Goal: Transaction & Acquisition: Purchase product/service

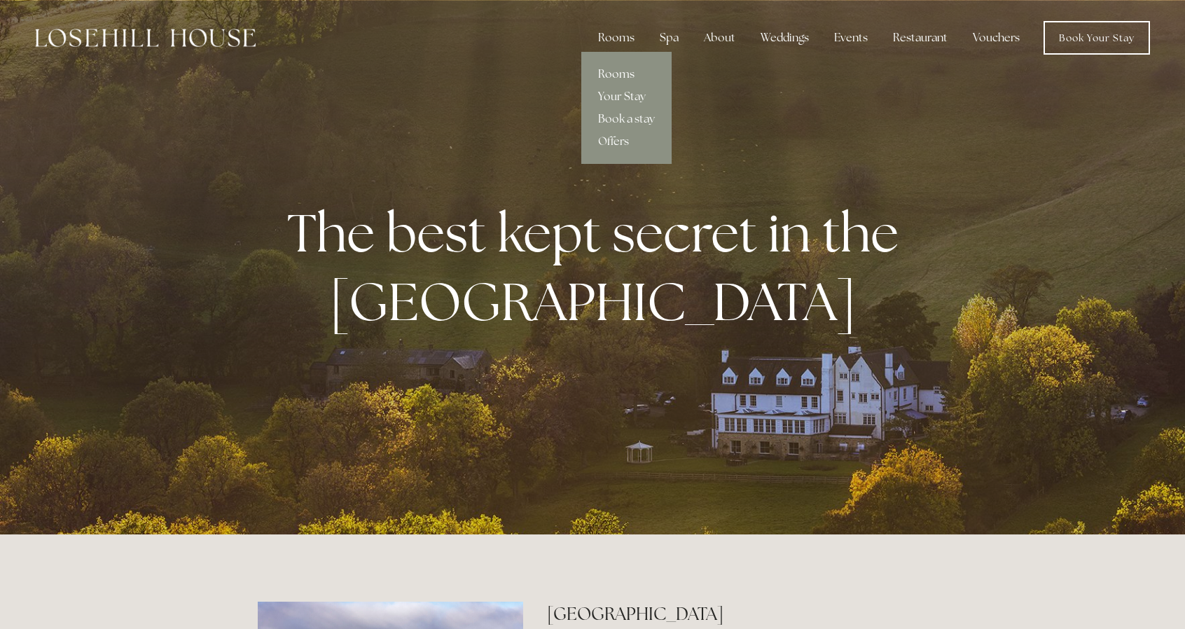
click at [623, 69] on link "Rooms" at bounding box center [626, 74] width 90 height 22
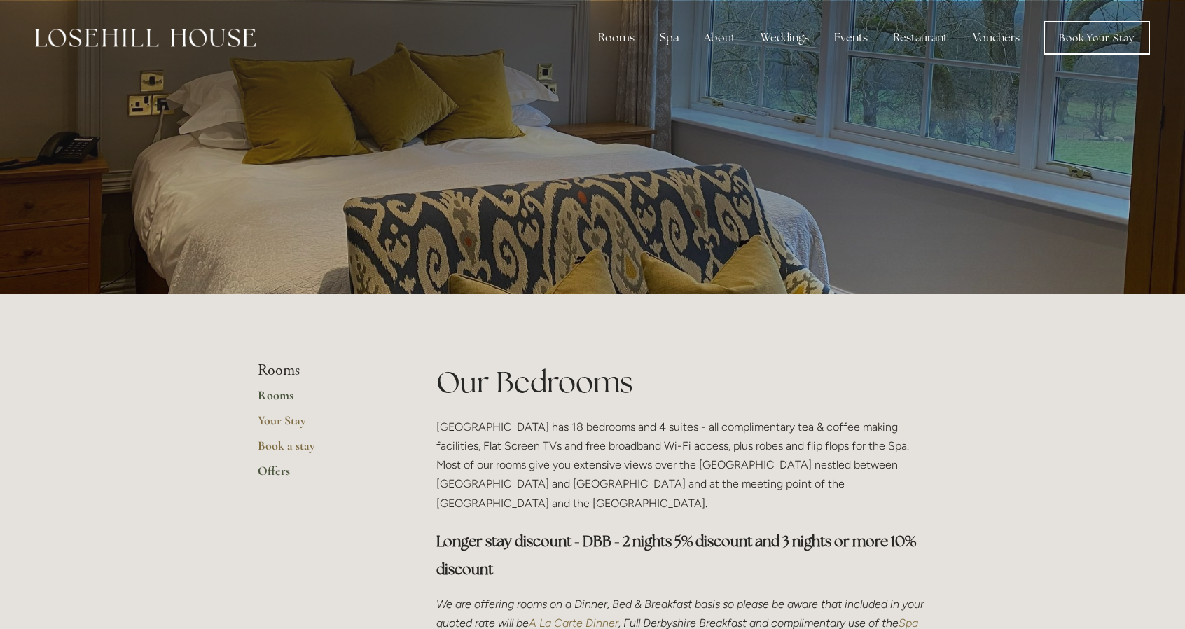
click at [277, 469] on link "Offers" at bounding box center [325, 475] width 134 height 25
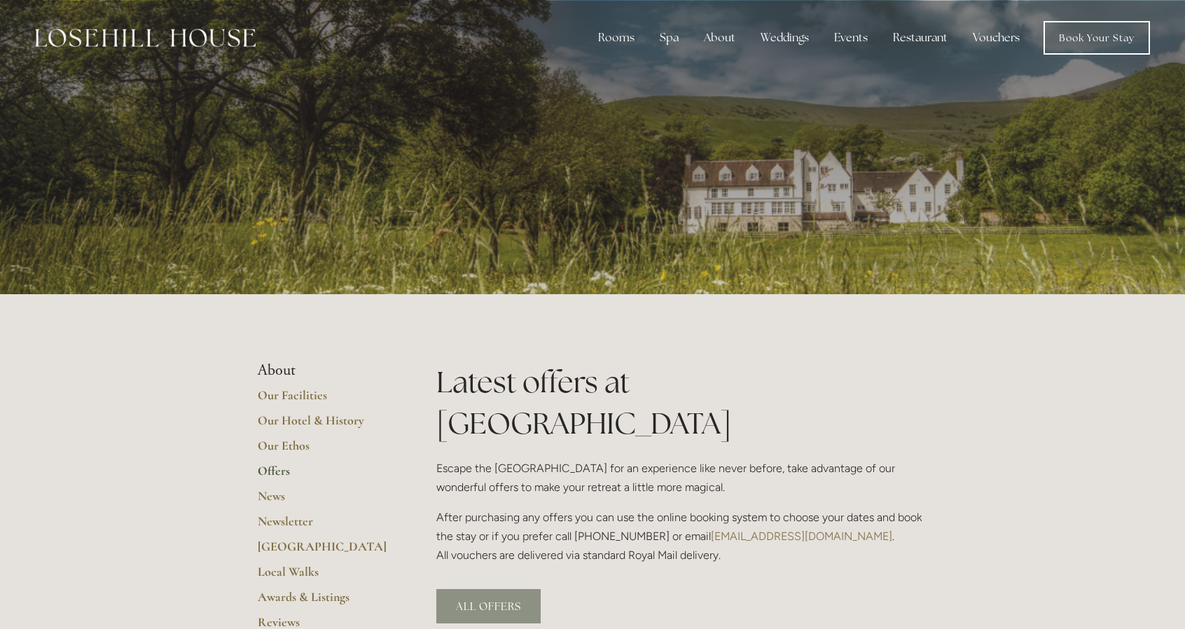
click at [482, 589] on link "ALL OFFERS" at bounding box center [488, 606] width 104 height 34
